Goal: Task Accomplishment & Management: Manage account settings

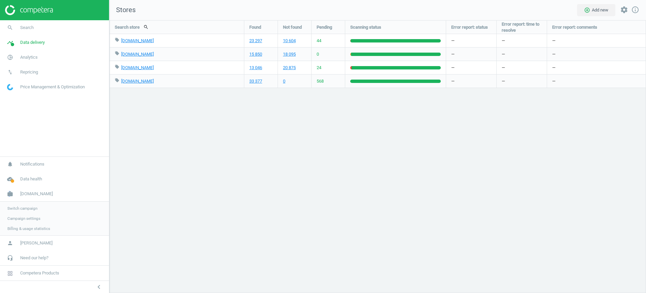
scroll to position [285, 550]
click at [19, 208] on span "Switch campaign" at bounding box center [22, 207] width 30 height 5
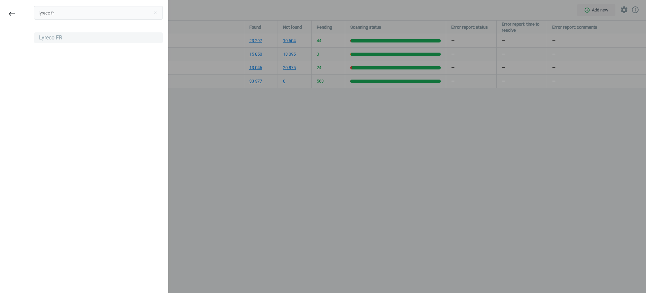
type input "lyreco fr"
click at [55, 32] on div "Lyreco FR" at bounding box center [98, 37] width 129 height 11
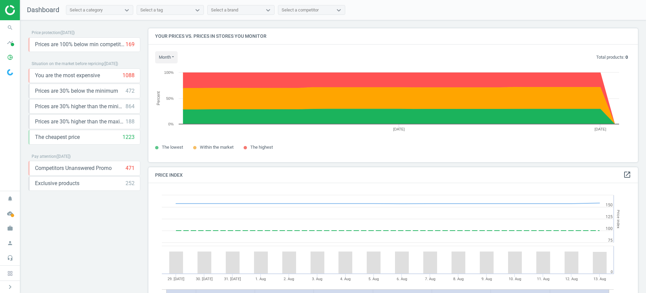
scroll to position [168, 497]
click at [8, 228] on icon "work" at bounding box center [10, 228] width 13 height 13
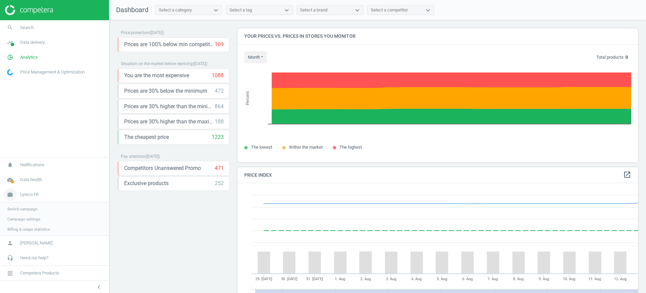
scroll to position [168, 407]
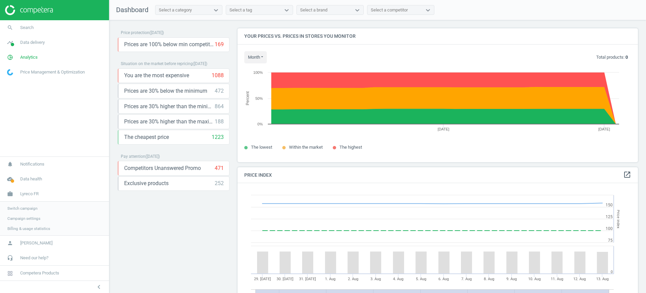
click at [34, 216] on span "Campaign settings" at bounding box center [23, 217] width 33 height 5
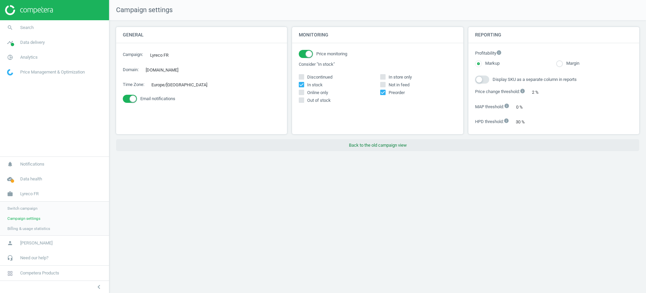
click at [357, 141] on button "Back to the old campaign view" at bounding box center [377, 145] width 523 height 12
